Goal: Task Accomplishment & Management: Complete application form

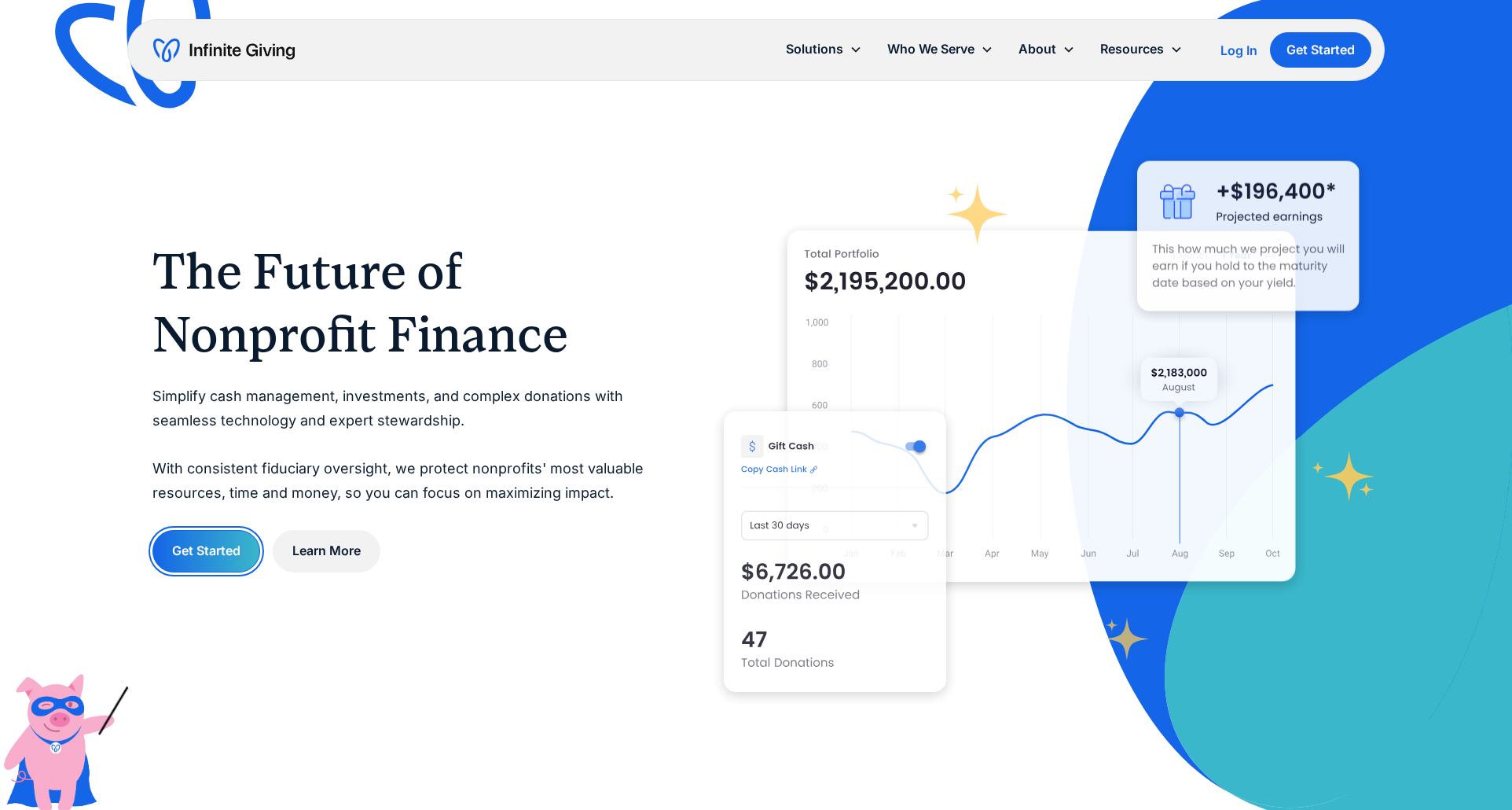
click at [205, 561] on link "Get Started" at bounding box center [205, 550] width 107 height 41
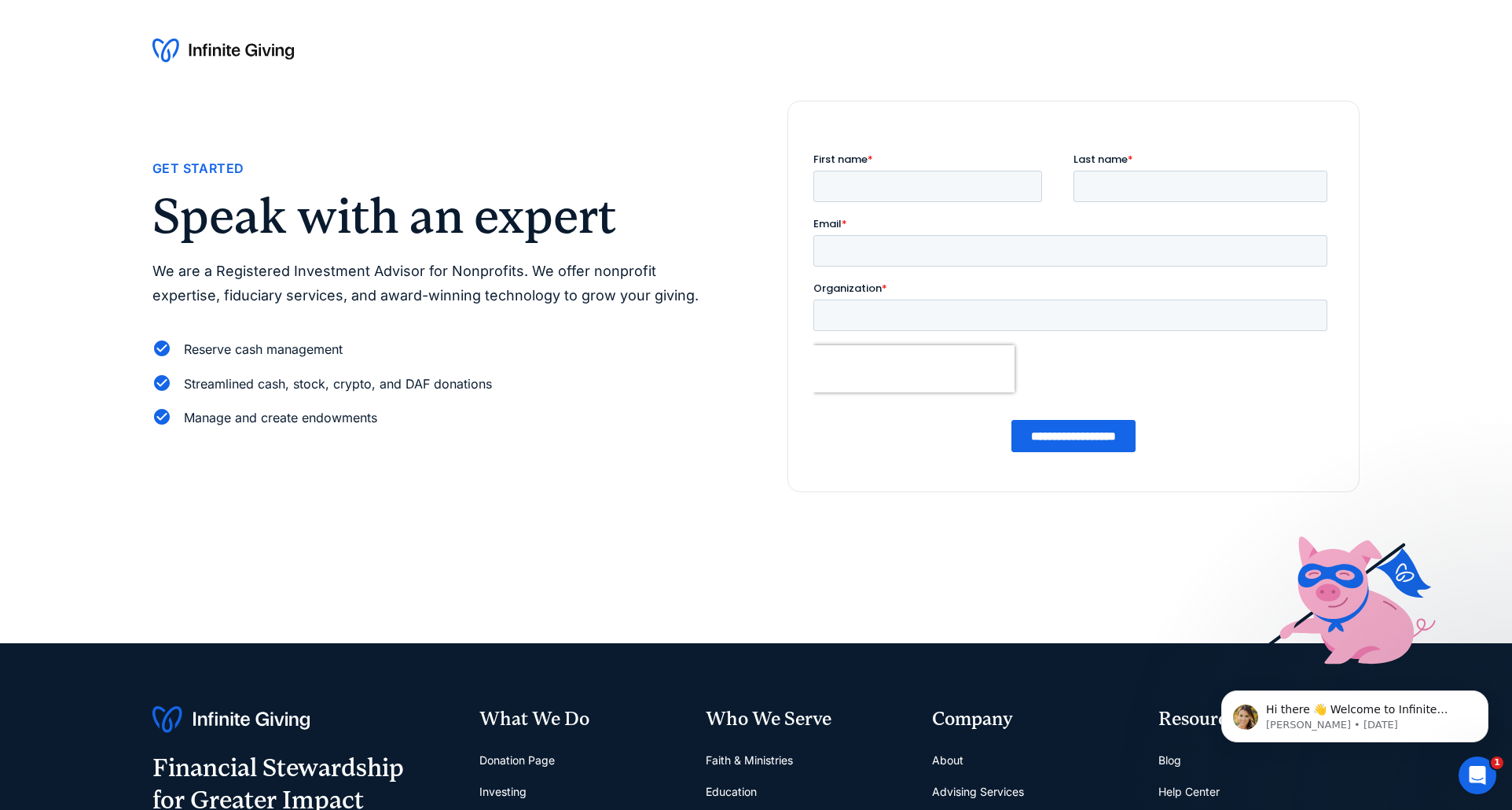
click at [1011, 64] on div at bounding box center [756, 50] width 1512 height 101
